Goal: Transaction & Acquisition: Purchase product/service

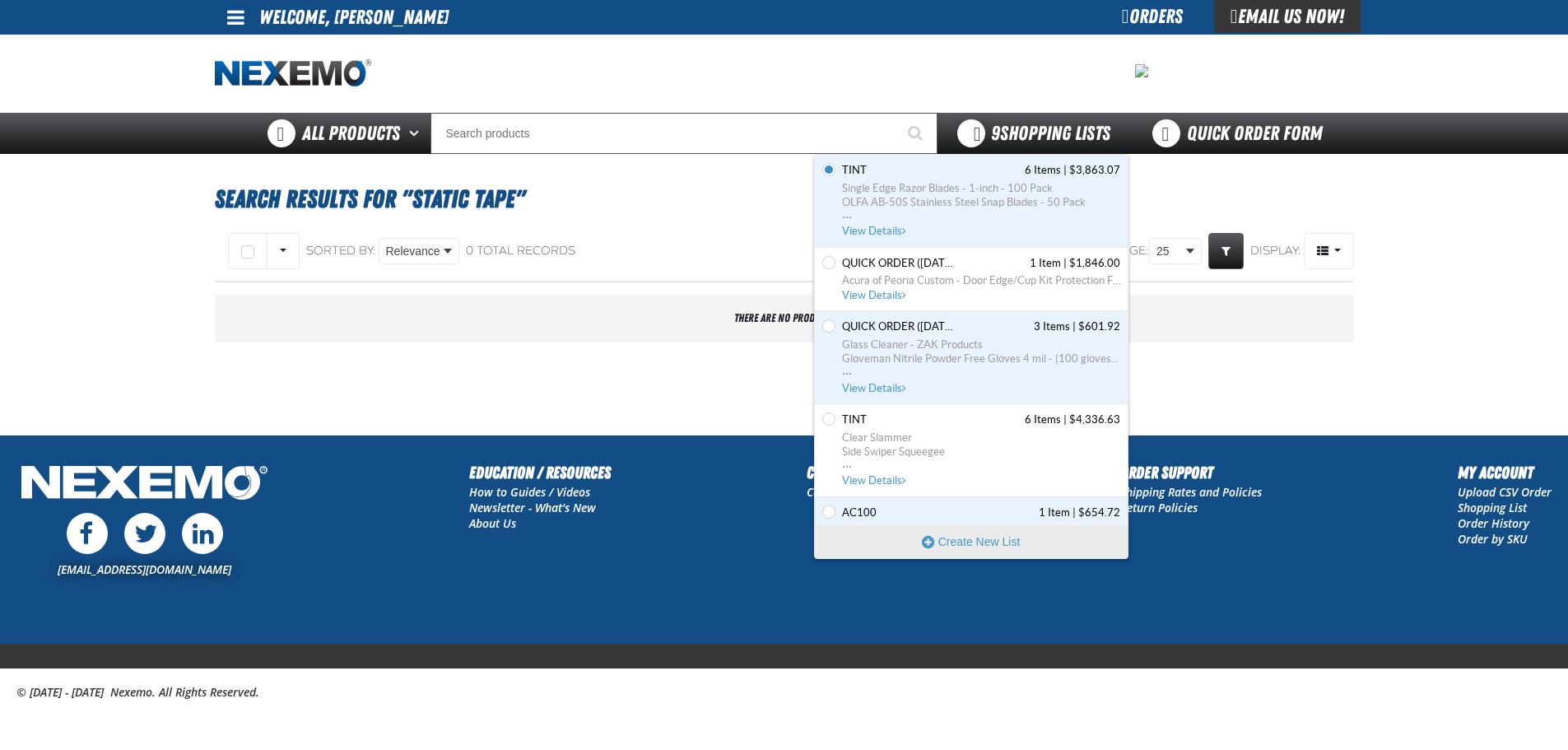
click at [1004, 129] on span "9 Shopping Lists" at bounding box center [1050, 133] width 119 height 23
click at [962, 165] on span "TINT 6 Items | $3,863.07" at bounding box center [981, 170] width 279 height 15
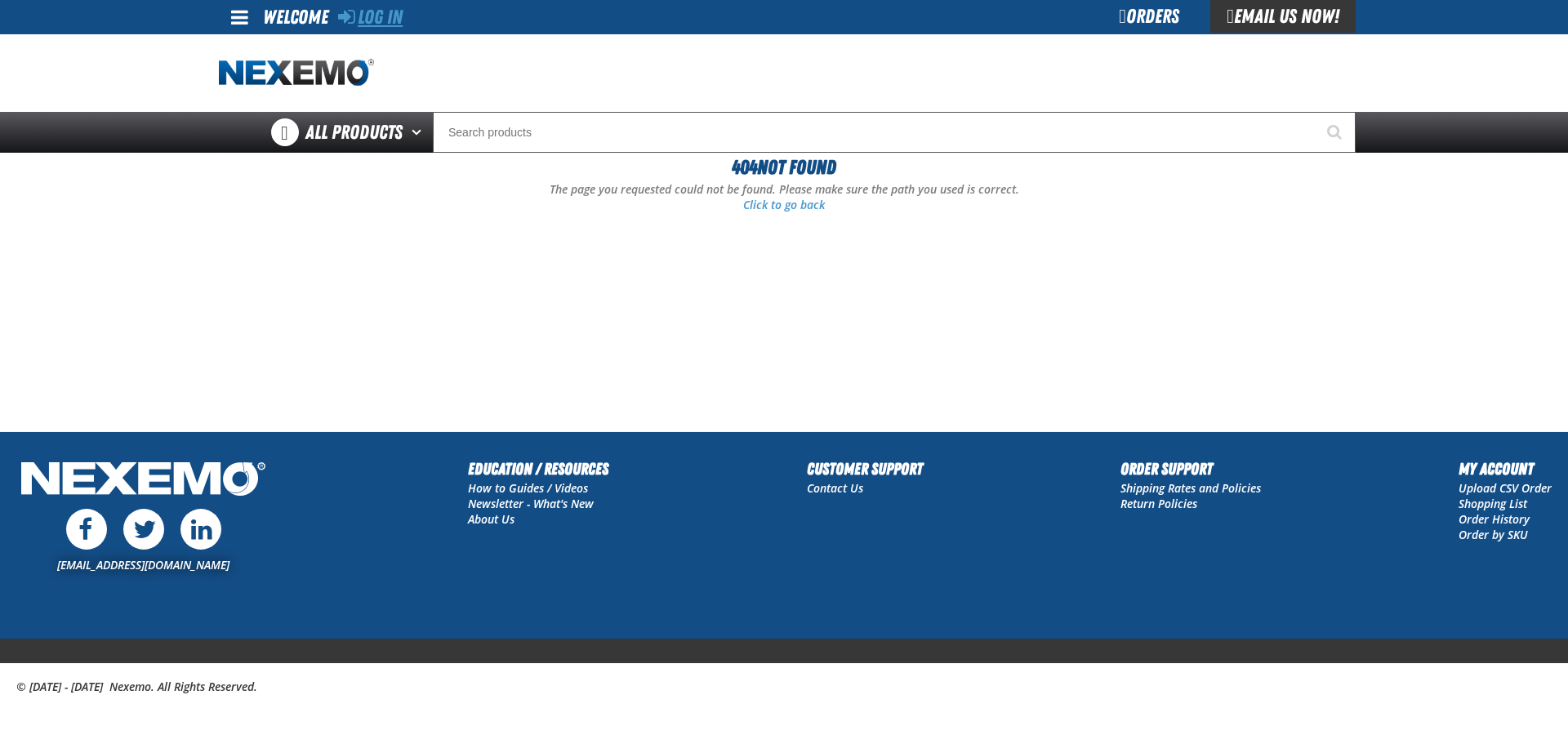
click at [399, 26] on link "Log In" at bounding box center [370, 17] width 65 height 22
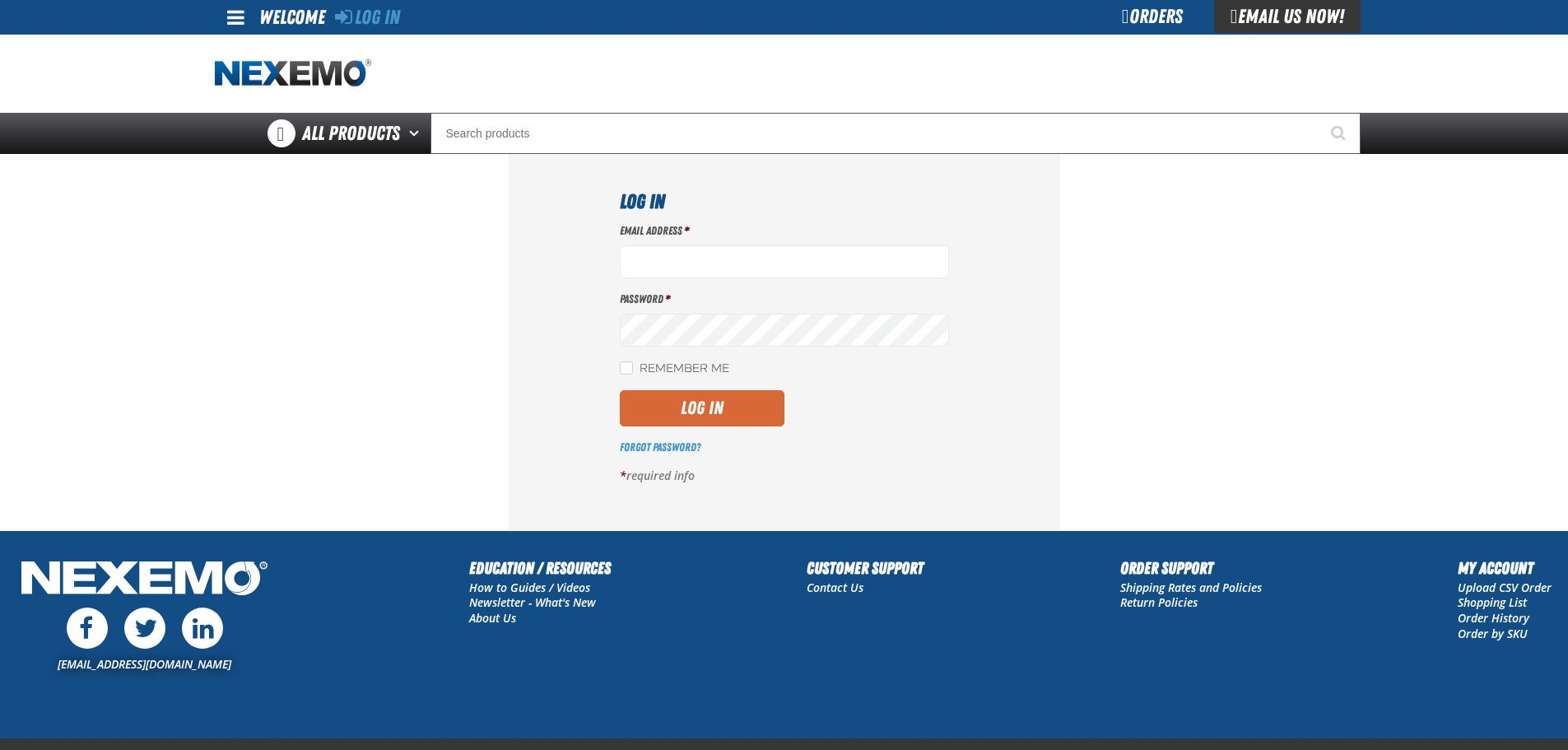
type input "rperalta@vtaig.com"
click at [742, 402] on button "Log In" at bounding box center [702, 409] width 165 height 37
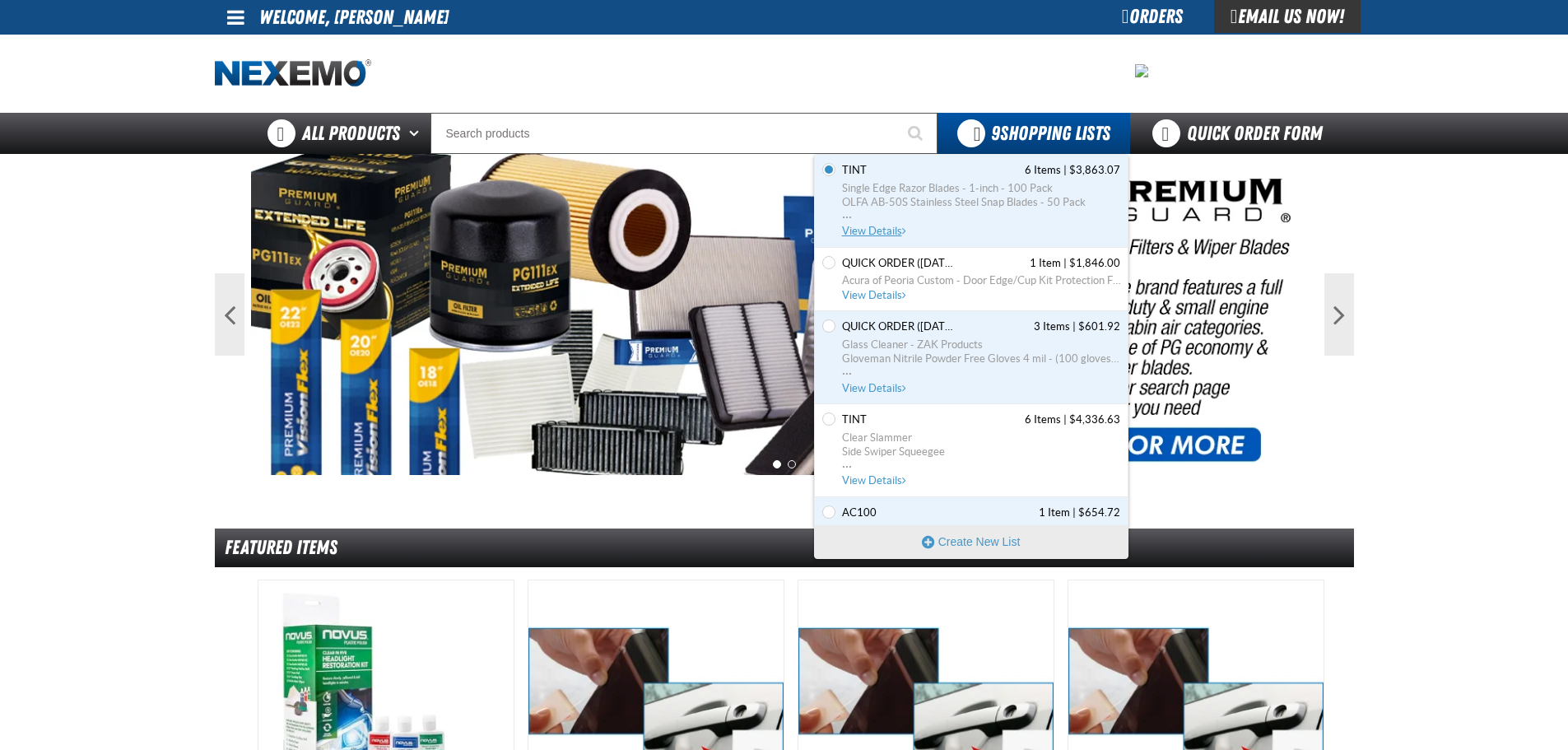
click at [986, 199] on span "OLFA AB-50S Stainless Steel Snap Blades - 50 Pack" at bounding box center [981, 202] width 279 height 15
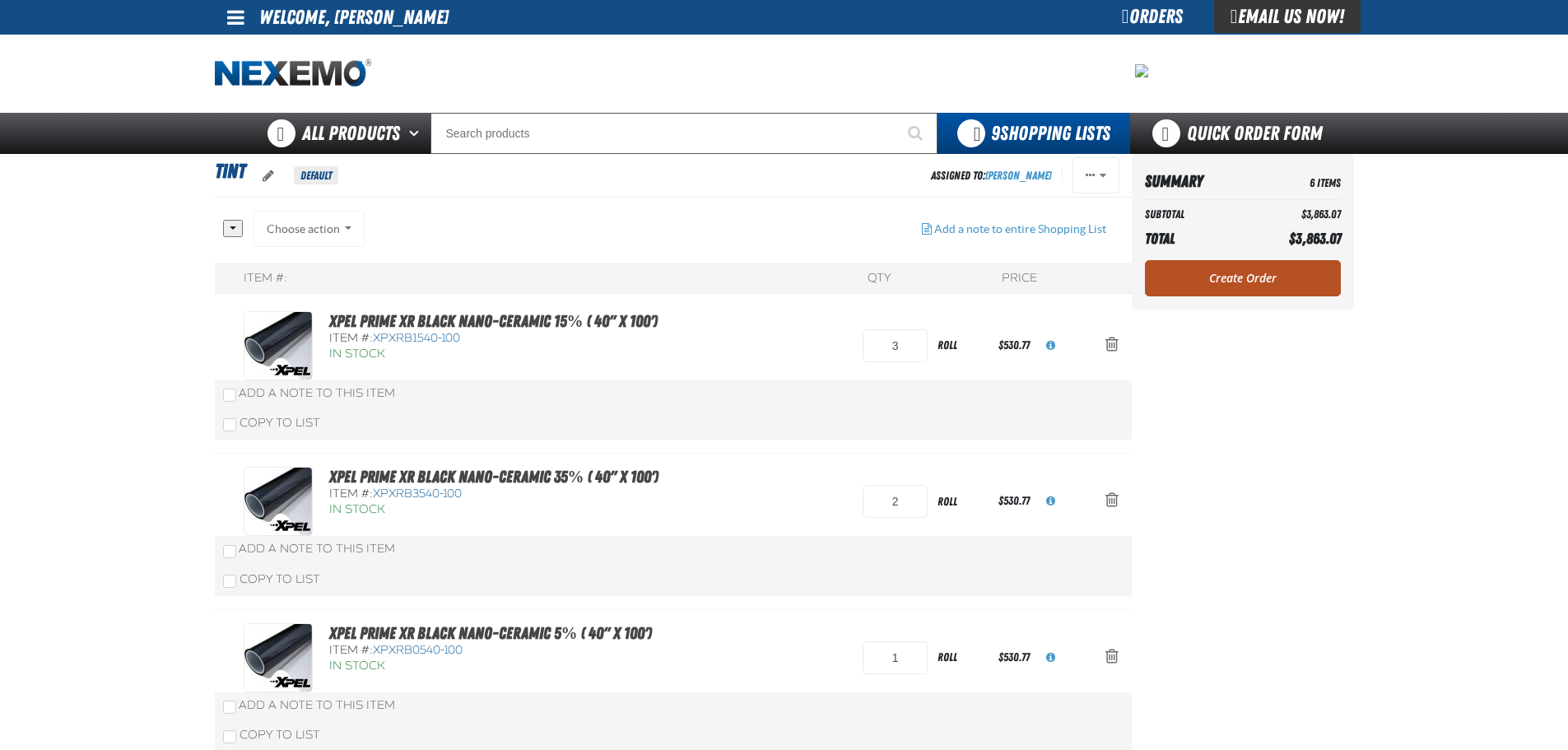
click at [1256, 274] on link "Create Order" at bounding box center [1242, 279] width 196 height 37
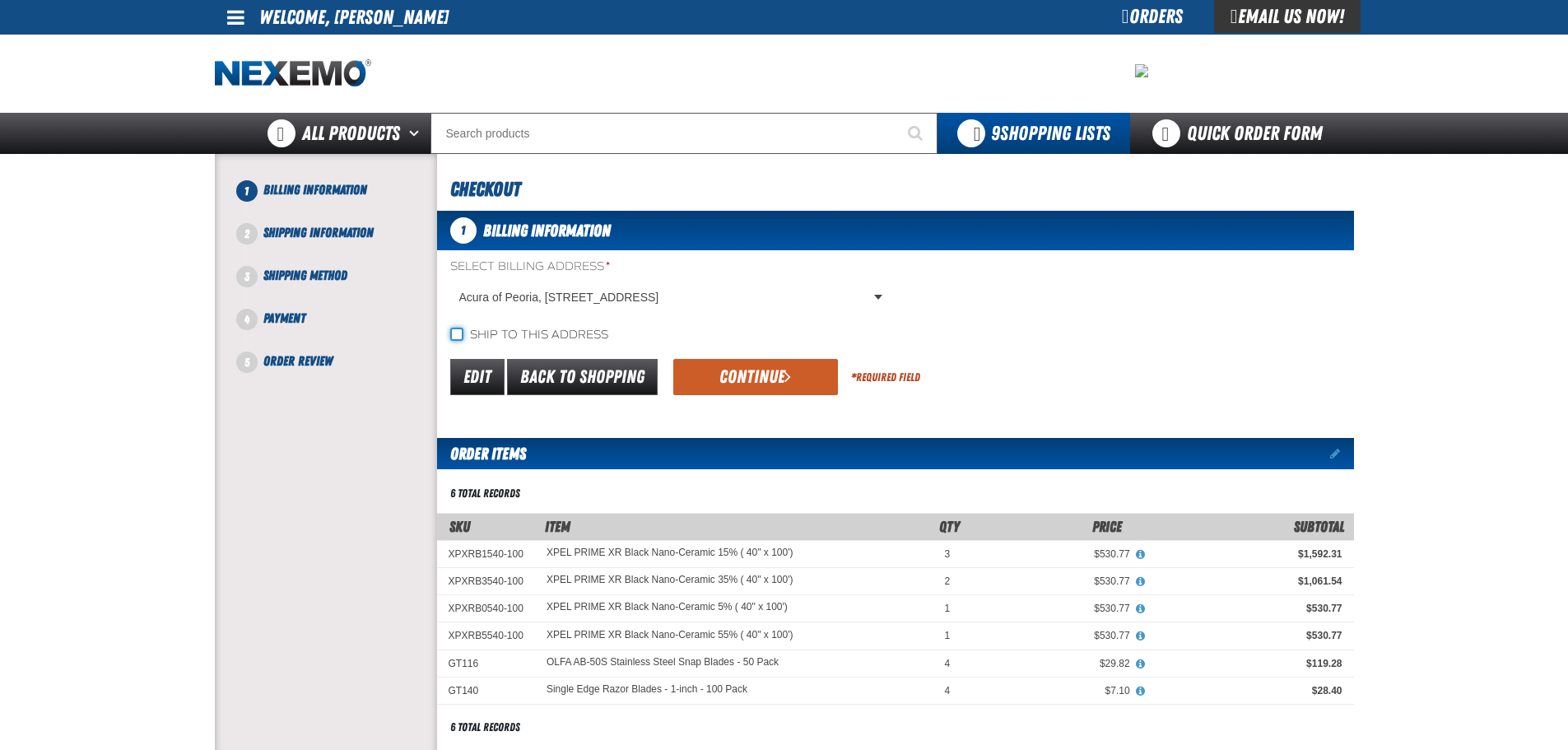
click at [461, 333] on input "Ship to this address" at bounding box center [456, 334] width 13 height 13
checkbox input "true"
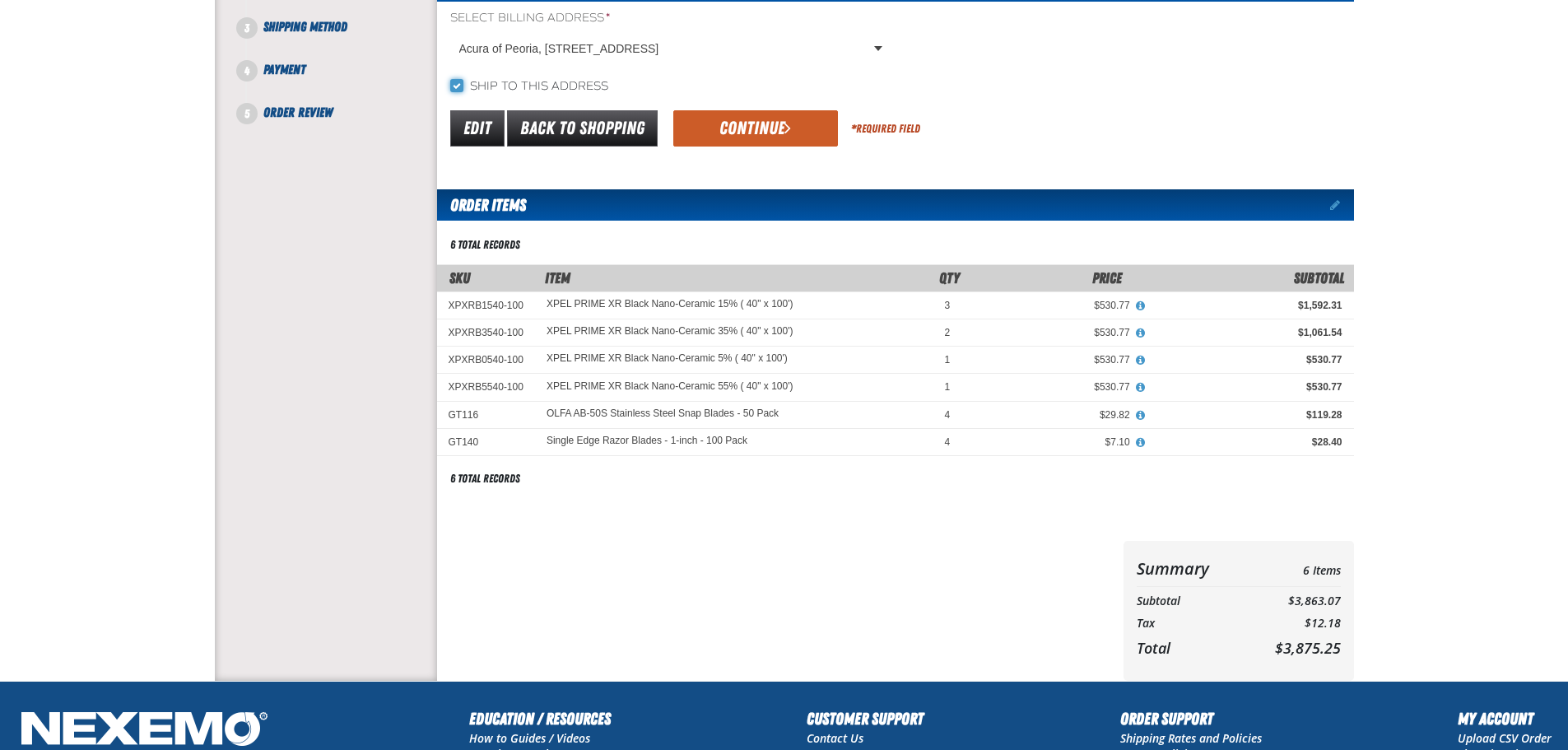
scroll to position [42, 0]
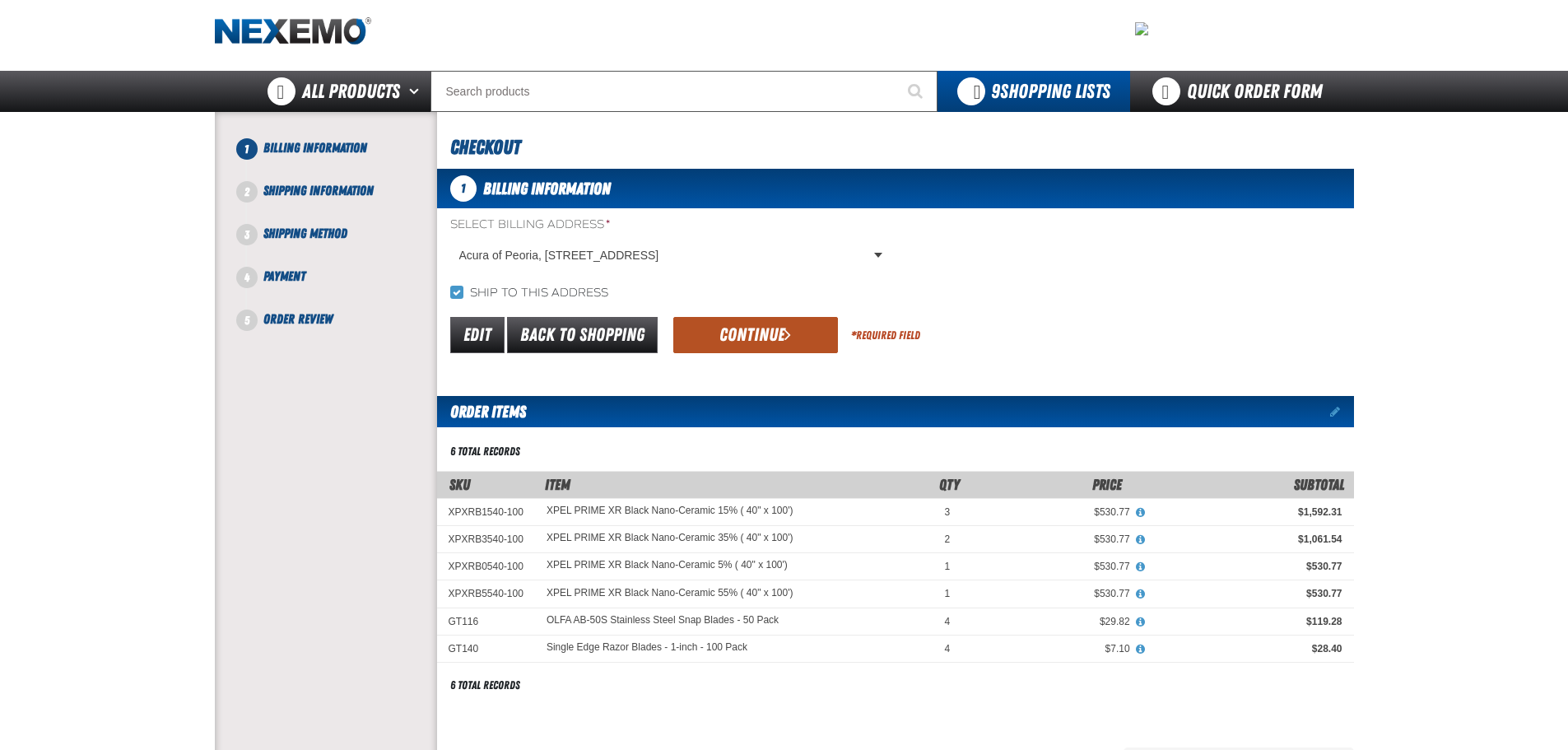
click at [766, 340] on button "Continue" at bounding box center [755, 335] width 165 height 37
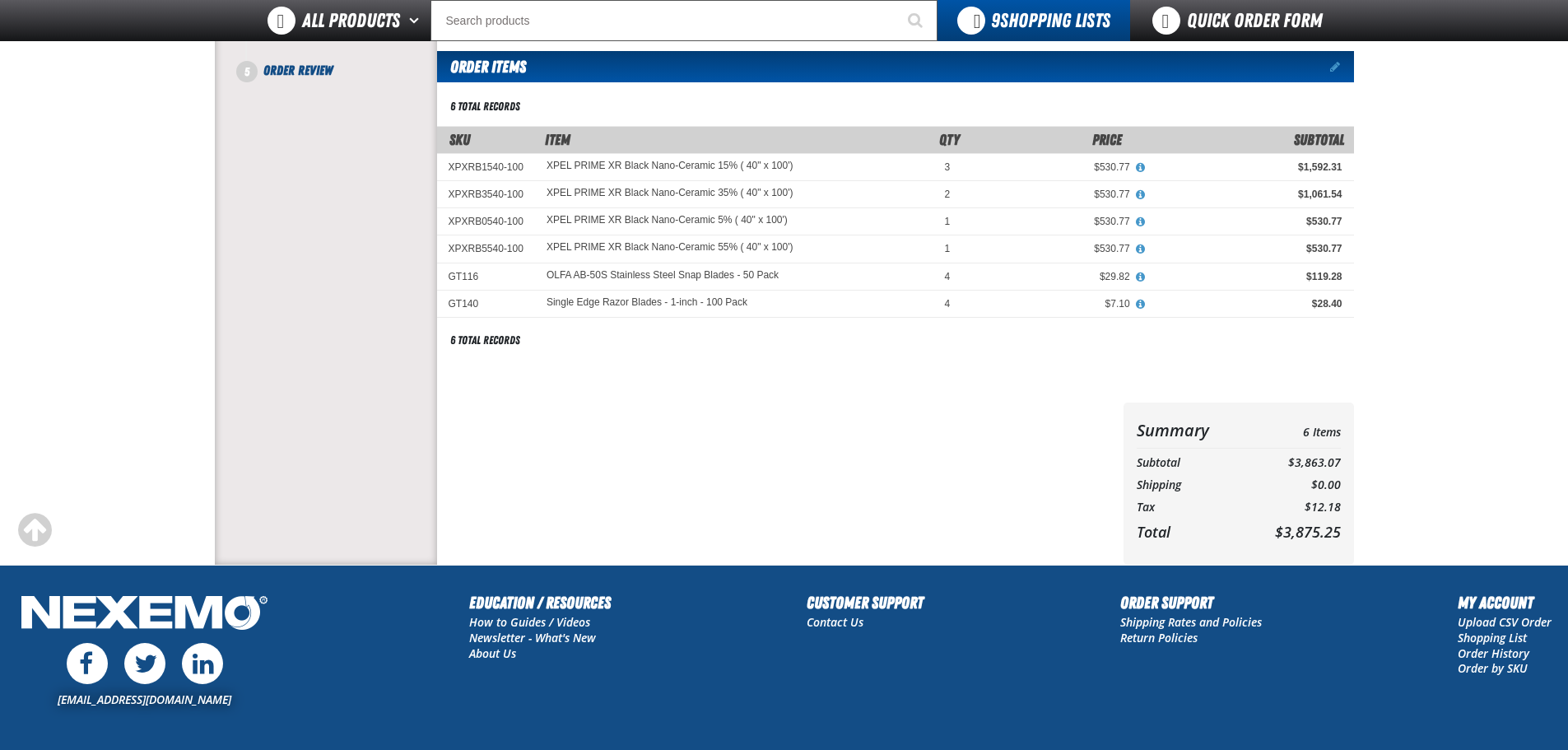
scroll to position [0, 0]
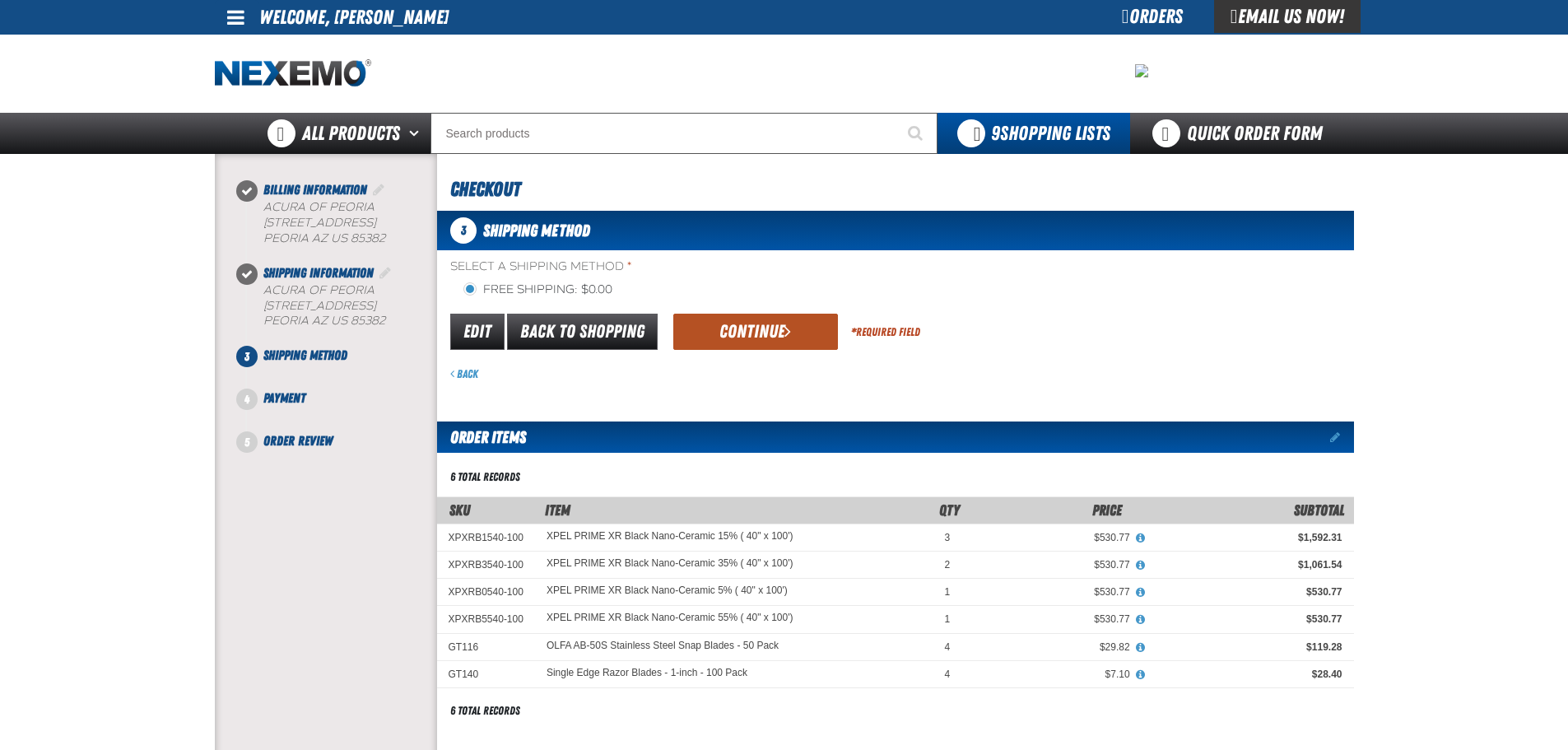
click at [797, 334] on button "Continue" at bounding box center [755, 332] width 165 height 37
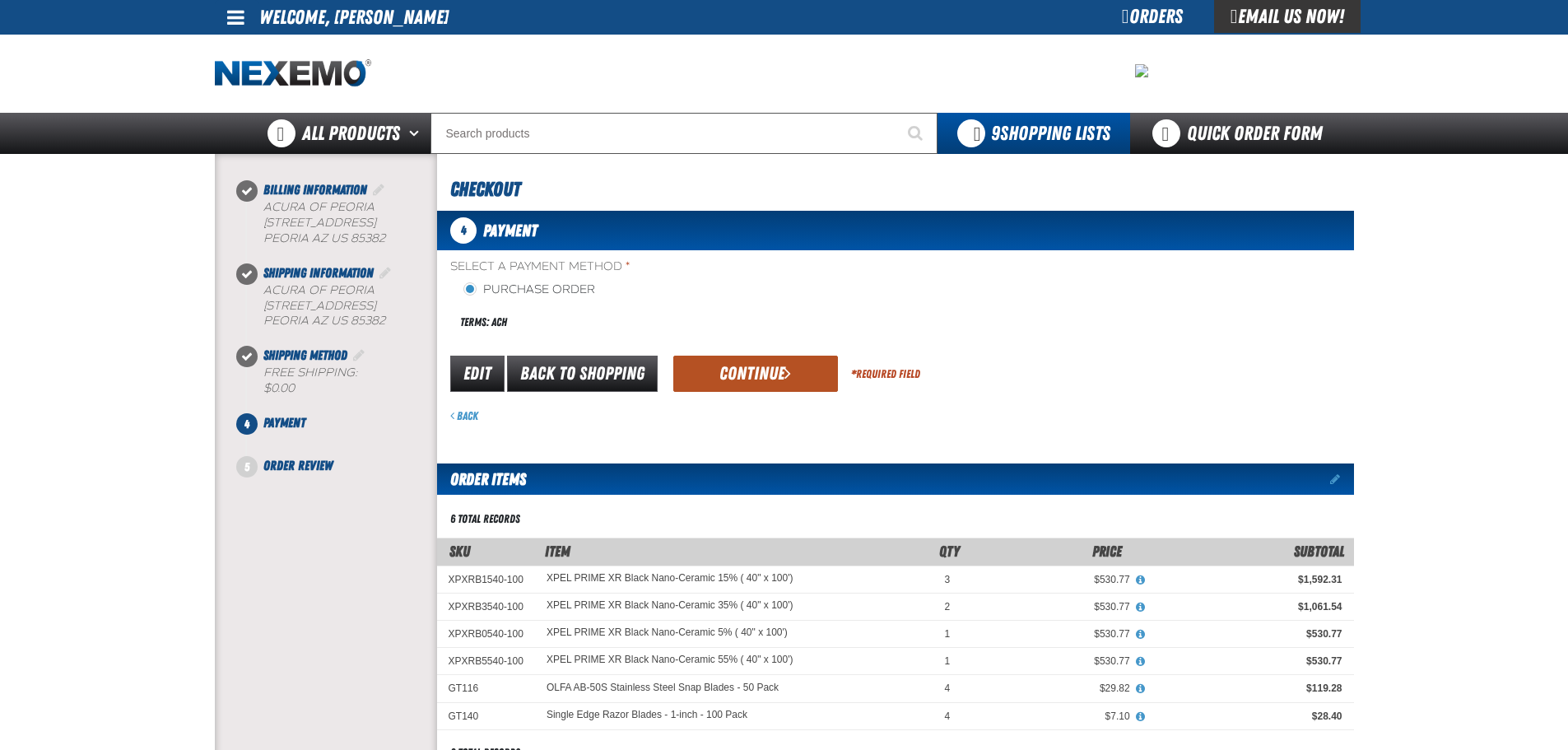
click at [777, 367] on button "Continue" at bounding box center [755, 374] width 165 height 37
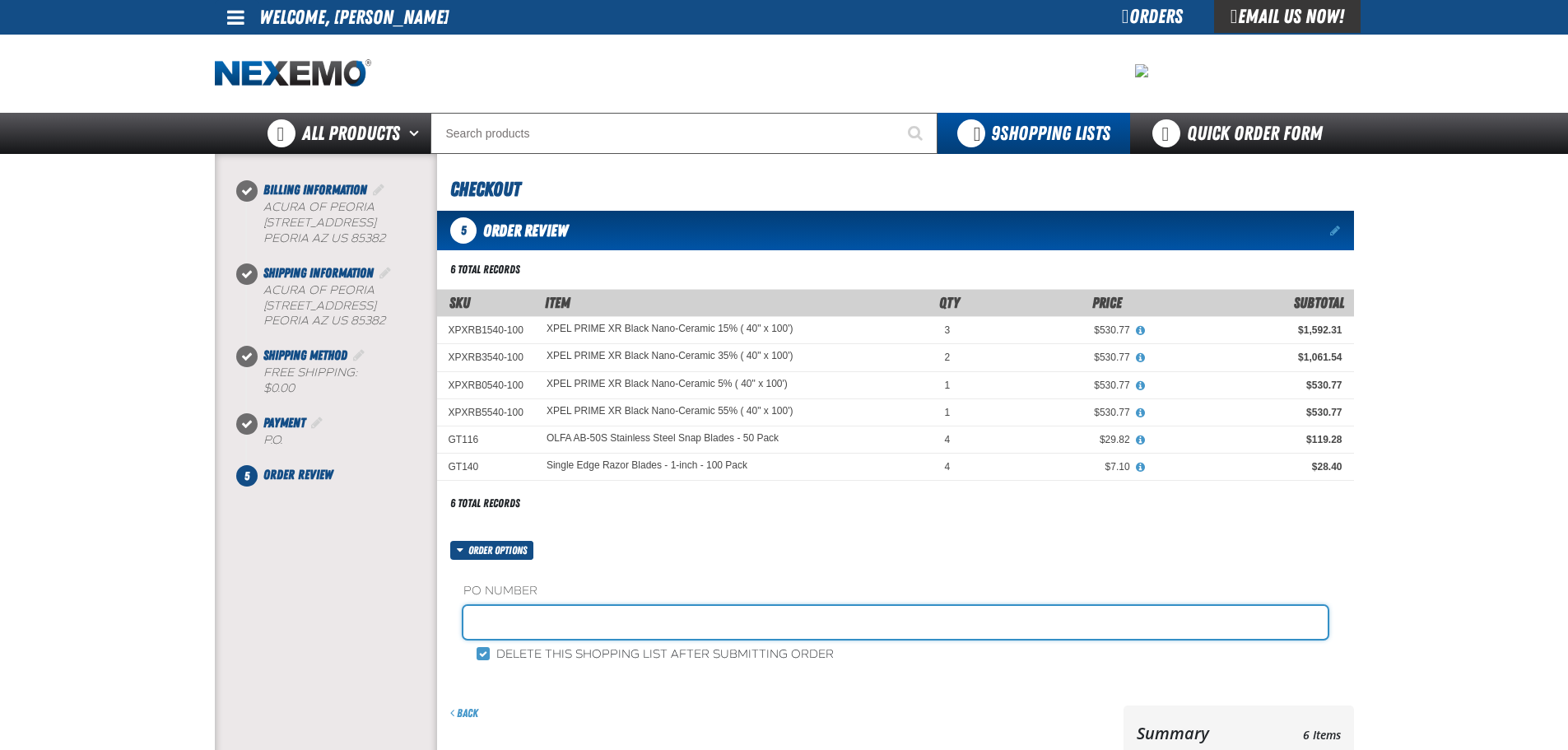
drag, startPoint x: 535, startPoint y: 617, endPoint x: 554, endPoint y: 617, distance: 19.0
click at [535, 617] on input "text" at bounding box center [895, 623] width 865 height 33
type input "4"
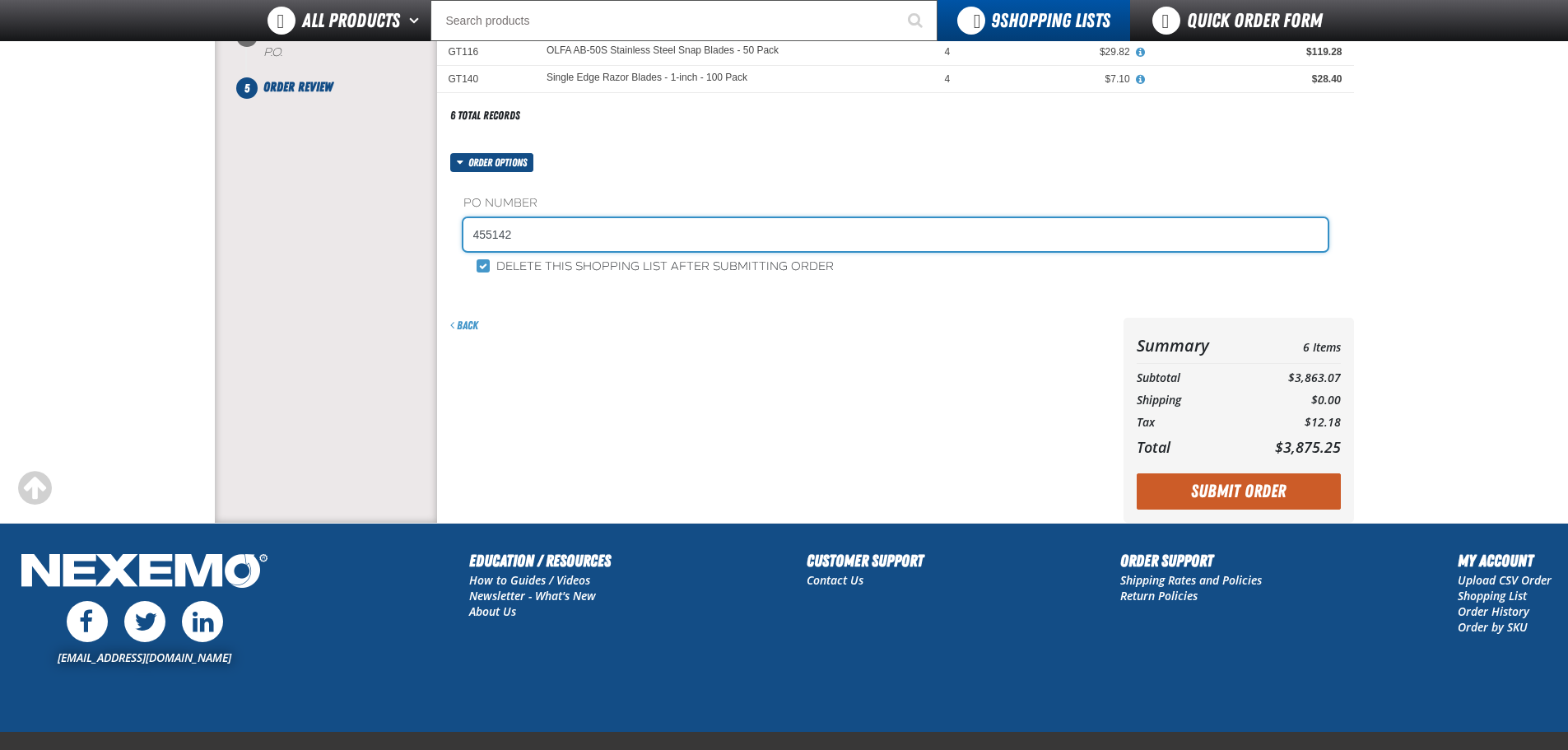
scroll to position [353, 0]
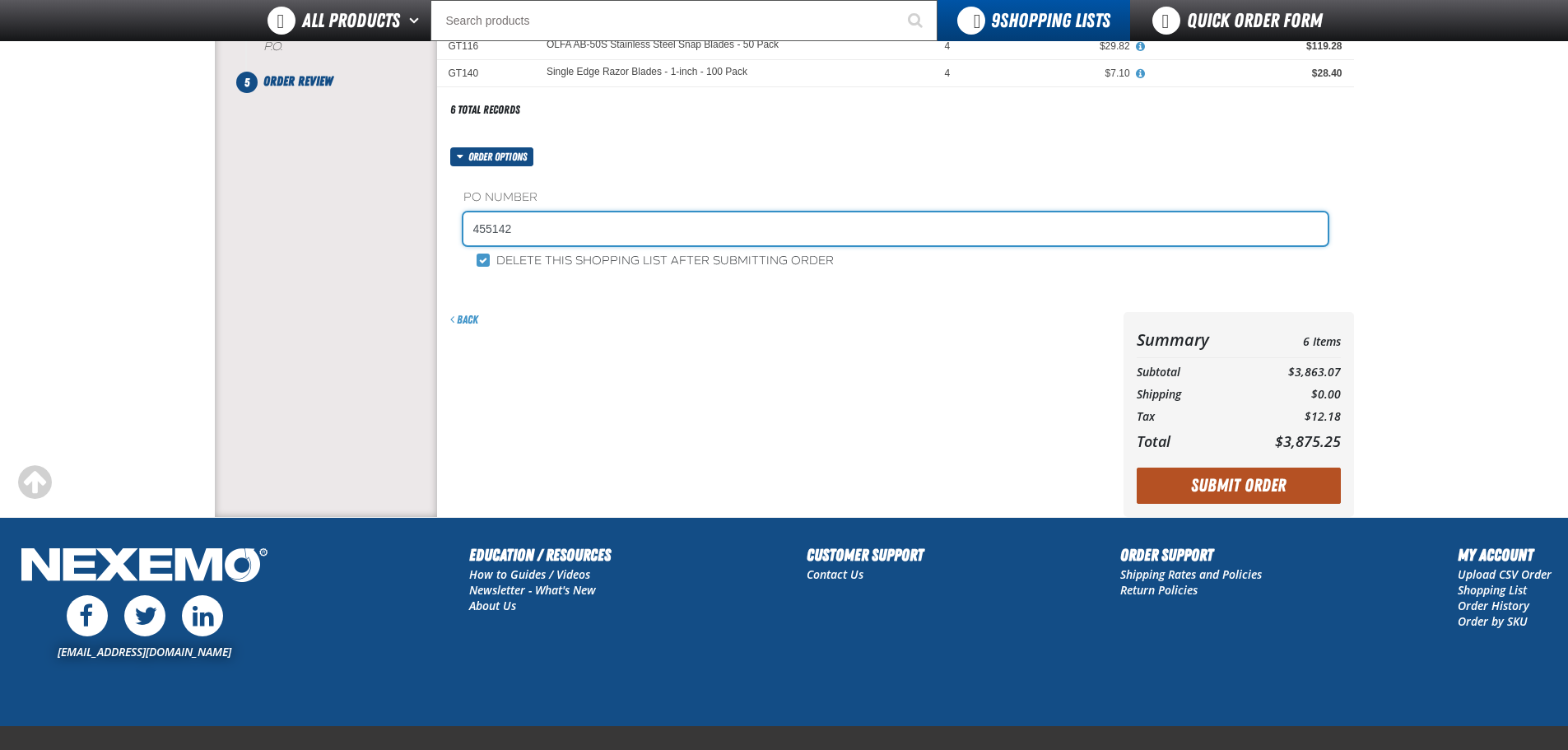
type input "455142"
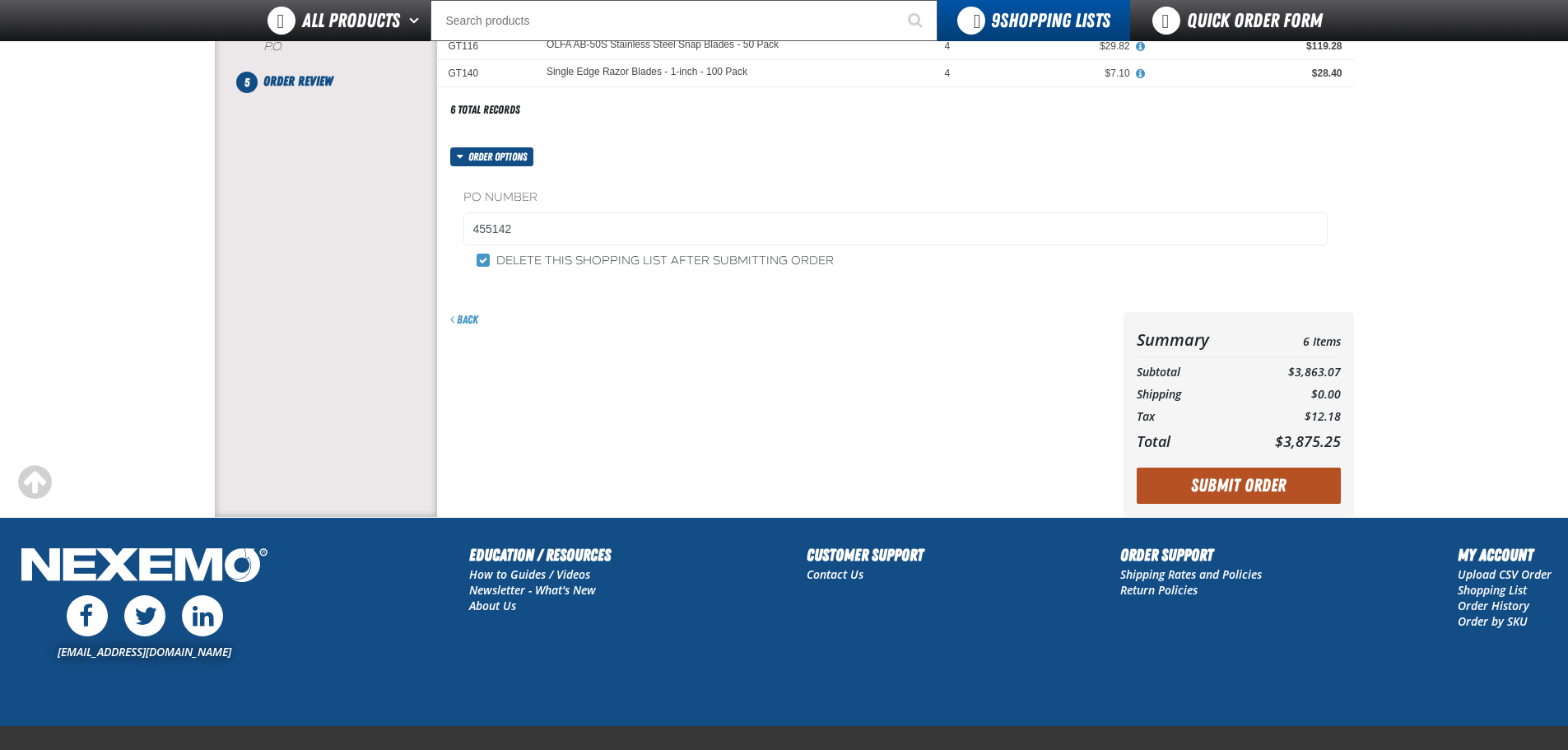
click at [1229, 496] on button "Submit Order" at bounding box center [1239, 486] width 204 height 37
